Goal: Complete application form

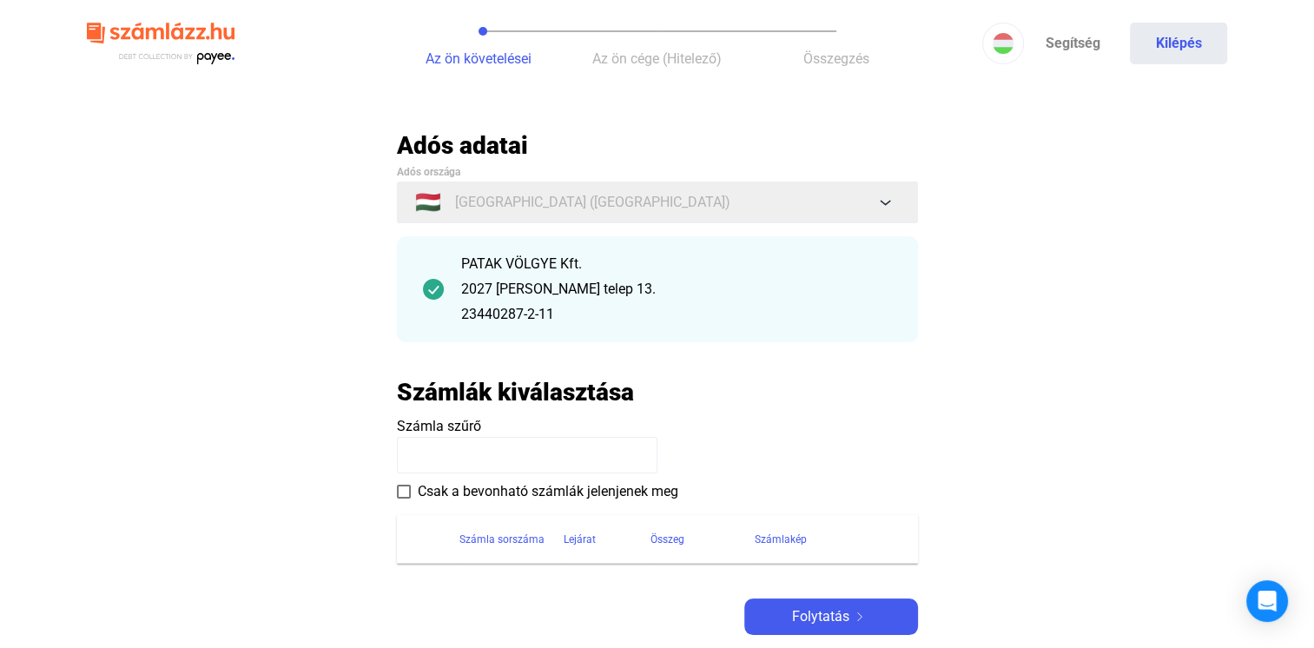
click at [646, 57] on span "Az ön cége (Hitelező)" at bounding box center [656, 58] width 129 height 16
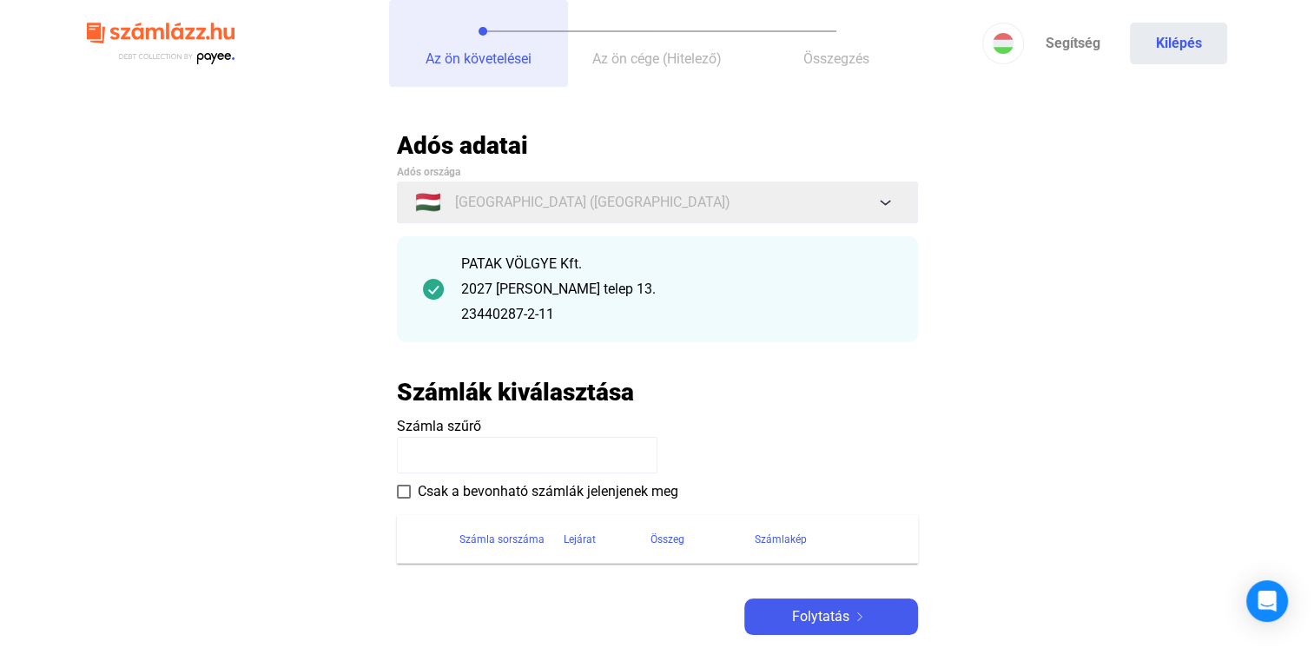
click at [465, 59] on span "Az ön követelései" at bounding box center [479, 58] width 106 height 16
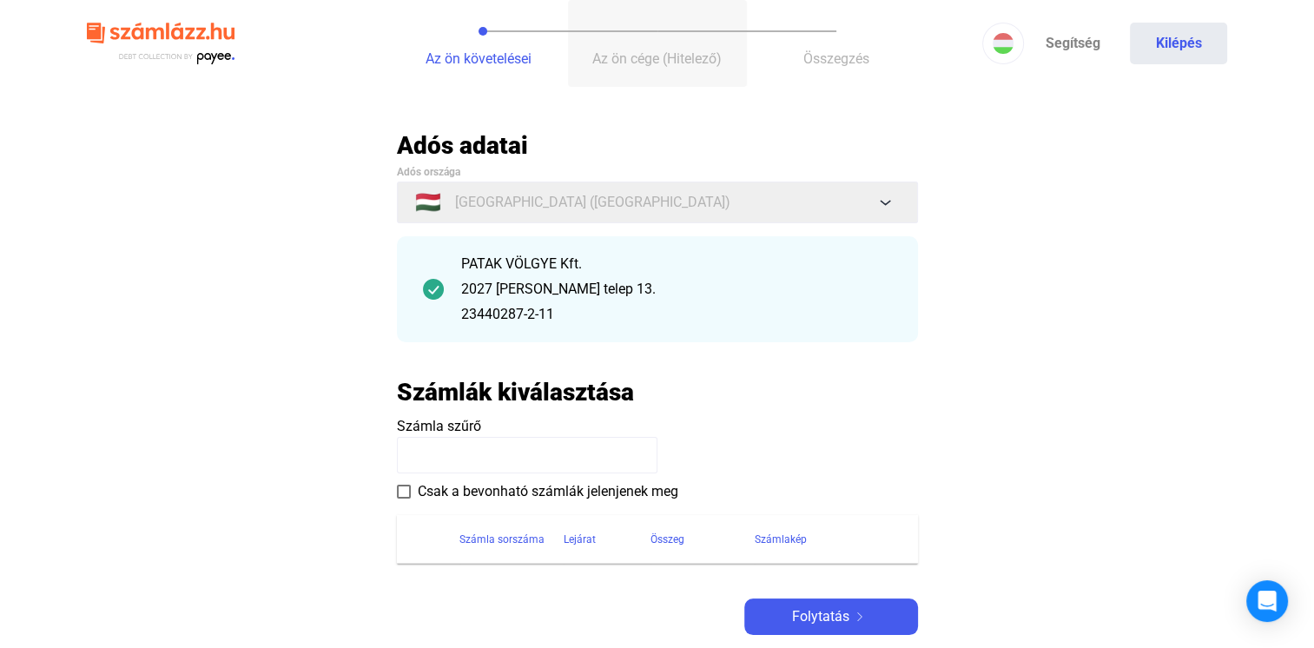
click at [637, 62] on span "Az ön cége (Hitelező)" at bounding box center [656, 58] width 129 height 16
click at [830, 51] on span "Összegzés" at bounding box center [836, 58] width 66 height 16
click at [1098, 47] on link "Segítség" at bounding box center [1072, 44] width 97 height 42
click at [1262, 596] on icon "Open Intercom Messenger" at bounding box center [1267, 601] width 20 height 23
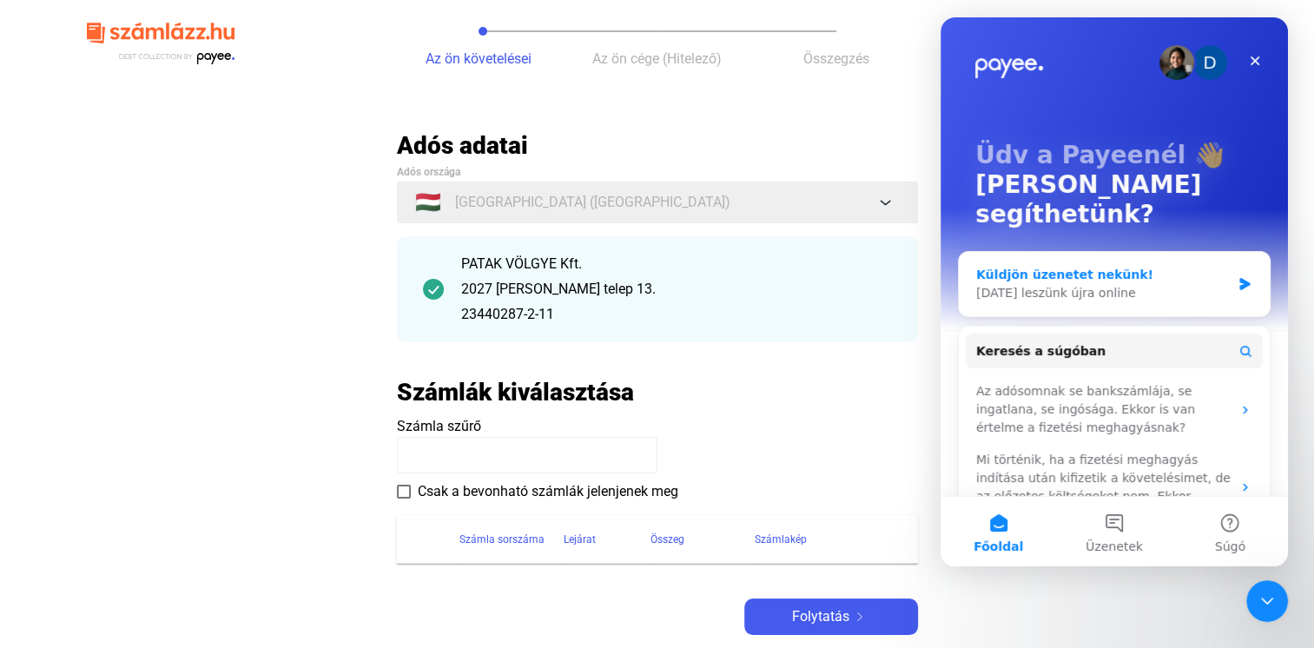
click at [1093, 284] on div "[DATE] leszünk újra online" at bounding box center [1103, 293] width 254 height 18
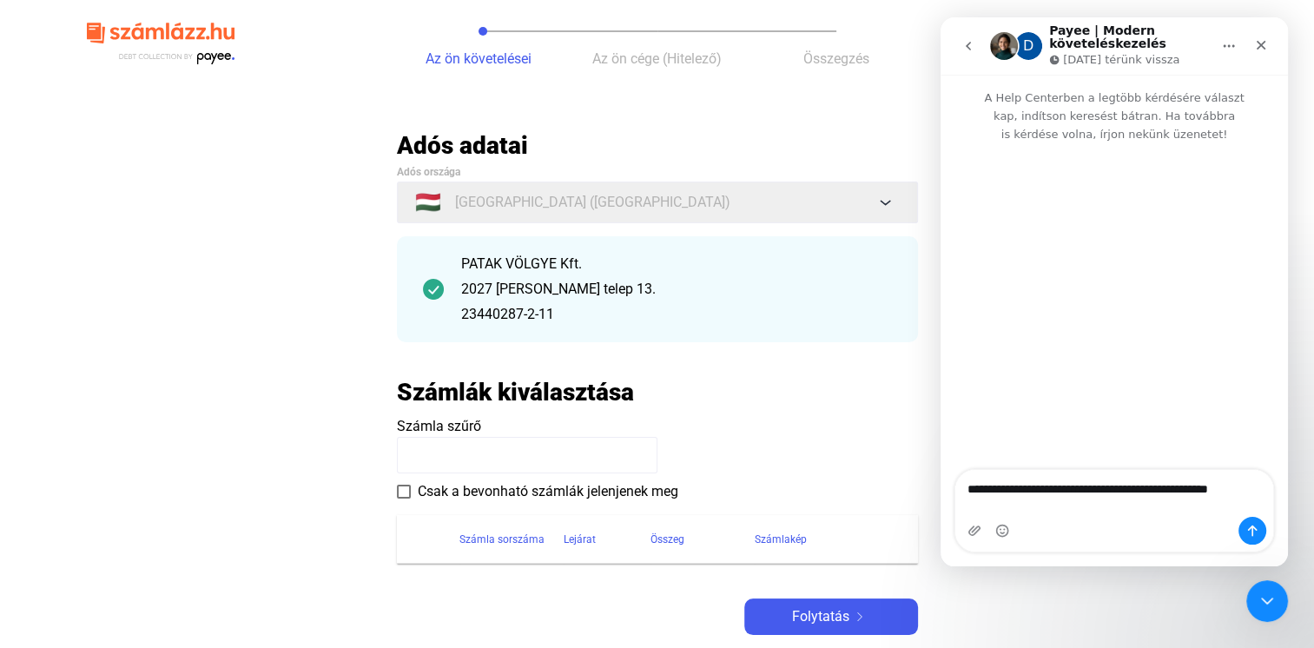
type textarea "**********"
